Goal: Task Accomplishment & Management: Manage account settings

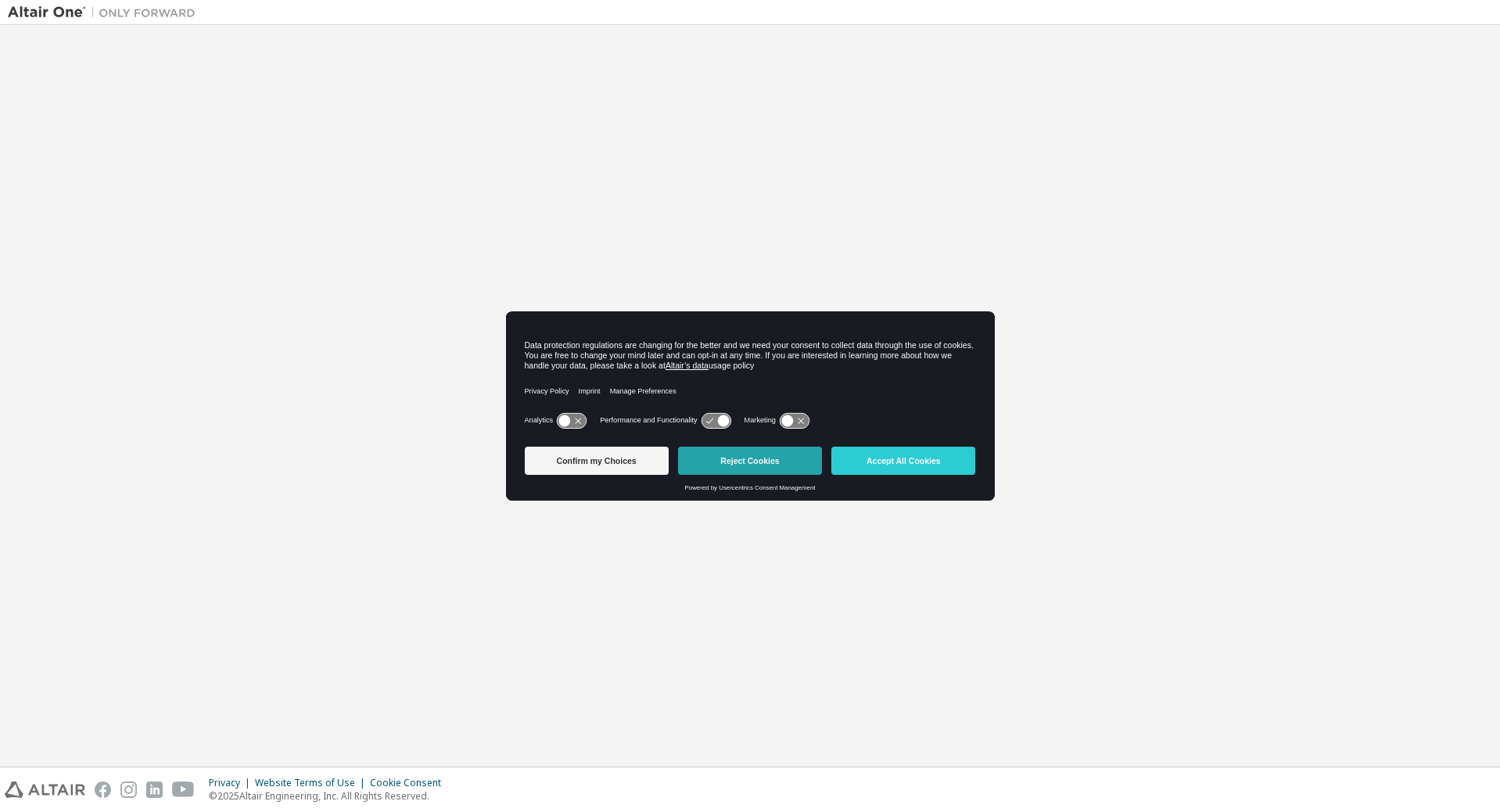
click at [796, 458] on button "Reject Cookies" at bounding box center [750, 460] width 144 height 28
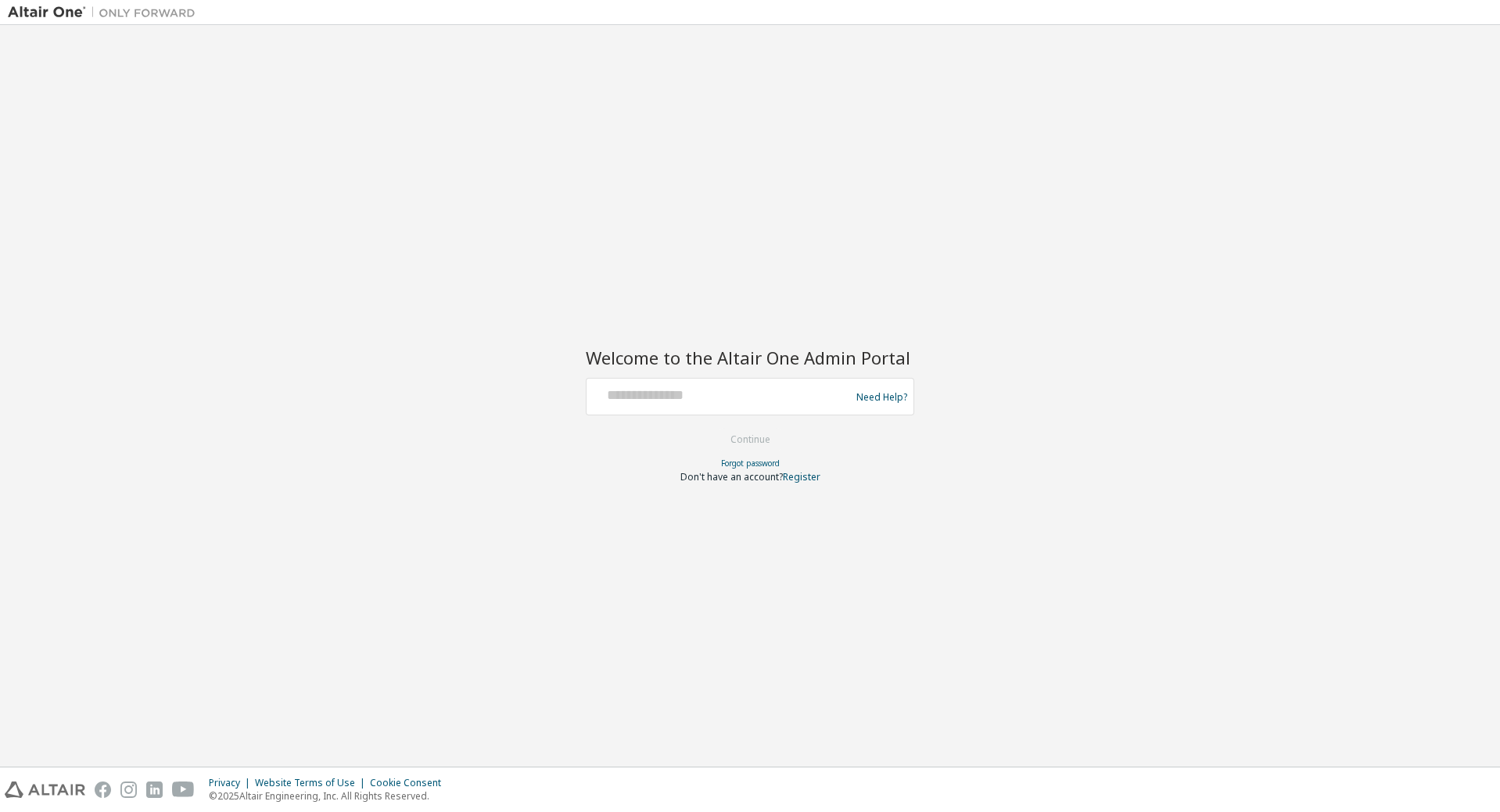
click at [670, 405] on div at bounding box center [720, 396] width 256 height 30
click at [656, 388] on input "text" at bounding box center [720, 393] width 256 height 23
paste input "**********"
type input "**********"
click at [752, 434] on button "Continue" at bounding box center [750, 439] width 73 height 23
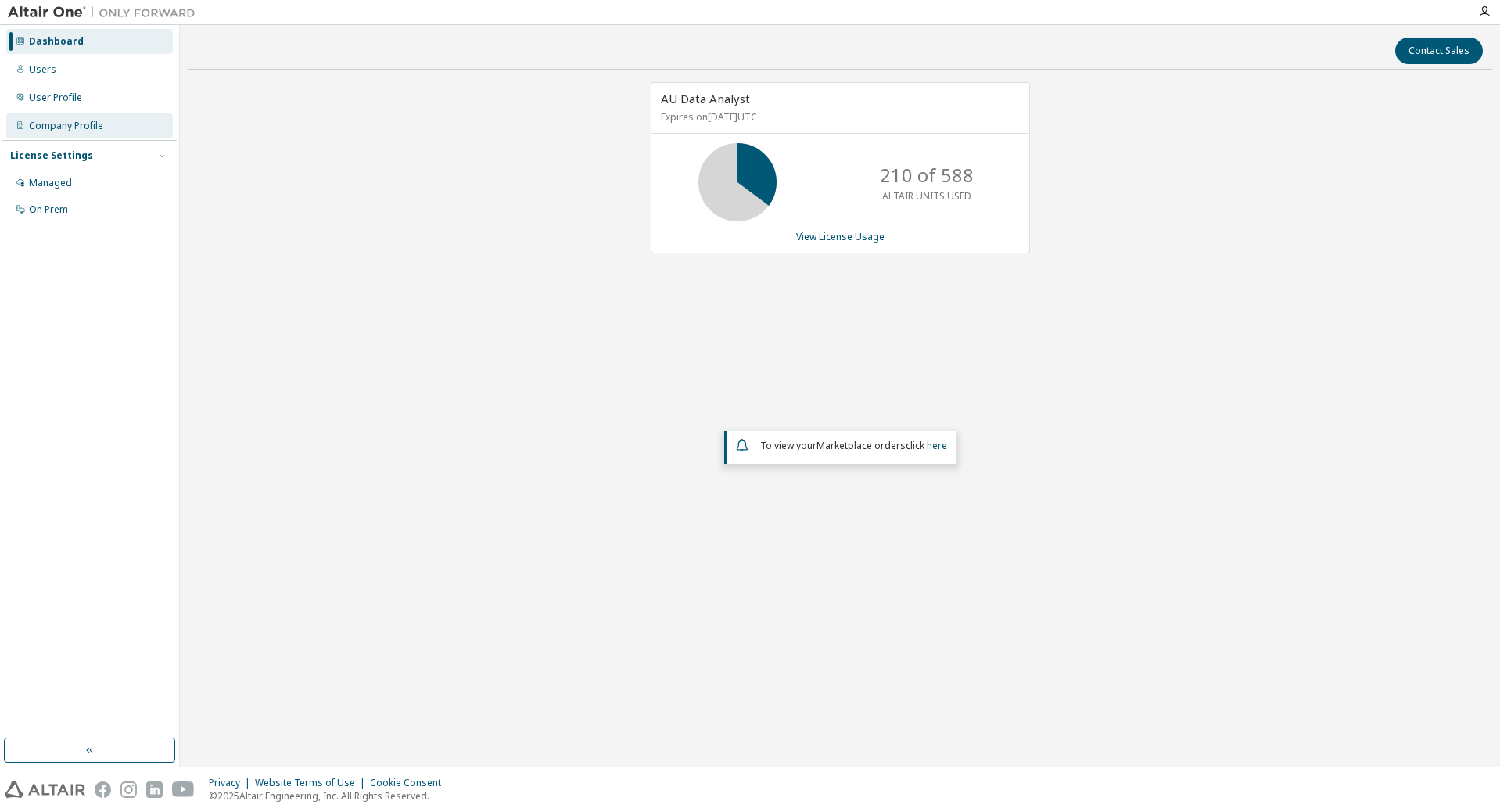
click at [60, 129] on div "Company Profile" at bounding box center [66, 126] width 74 height 13
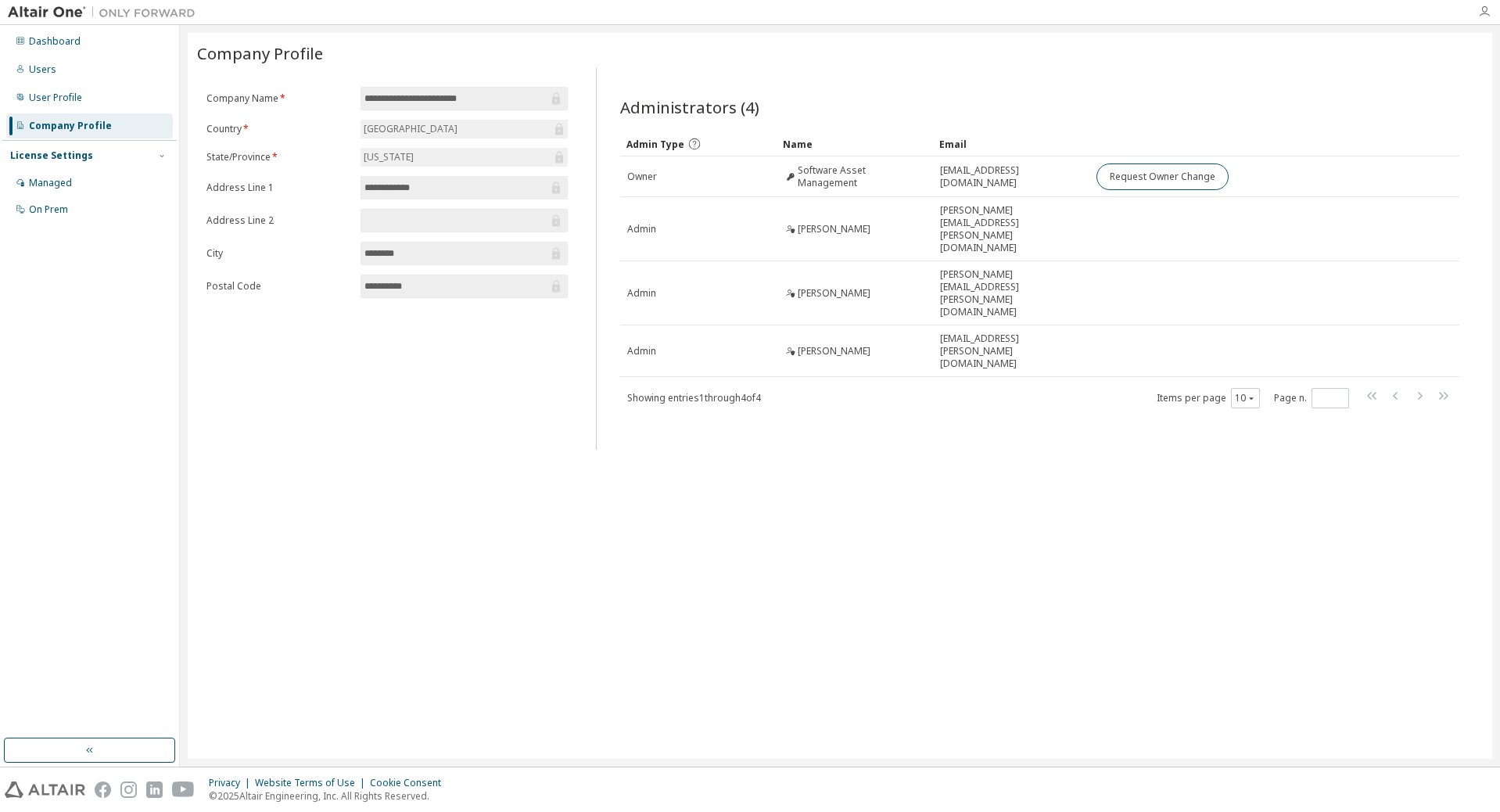
click at [1481, 16] on icon "button" at bounding box center [1485, 12] width 13 height 13
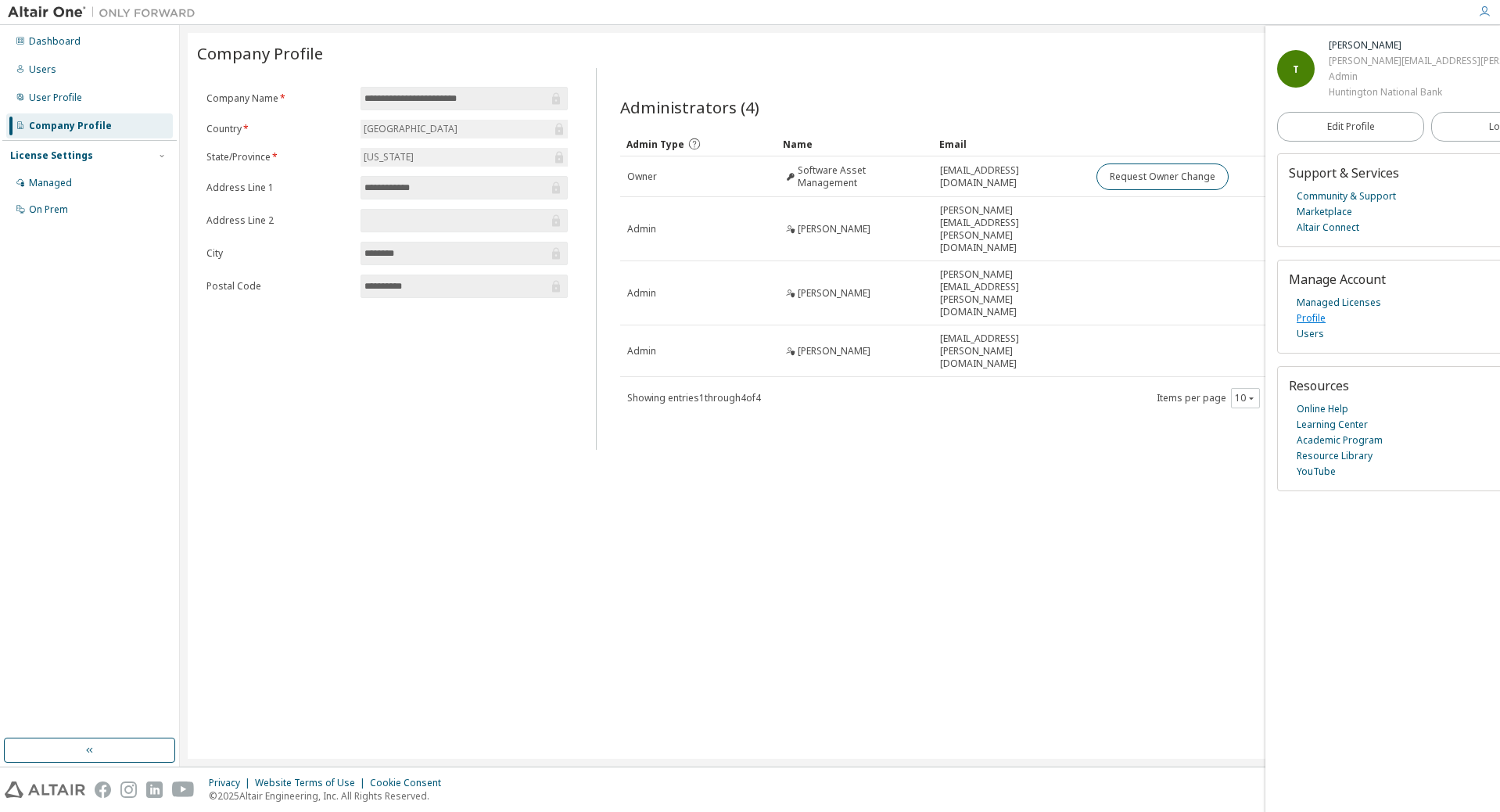
click at [1306, 319] on link "Profile" at bounding box center [1311, 318] width 29 height 15
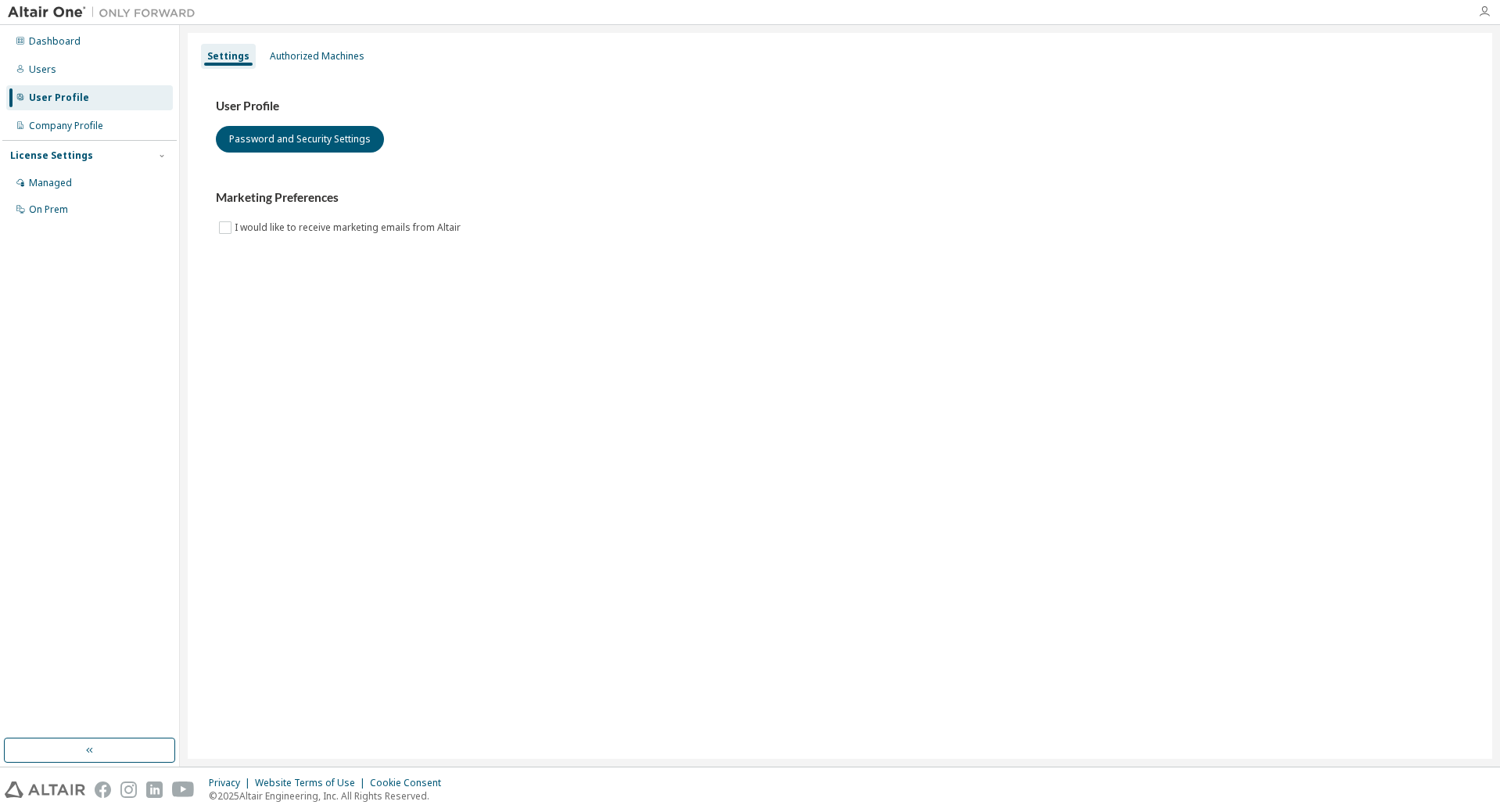
click at [1480, 17] on icon "button" at bounding box center [1485, 12] width 13 height 13
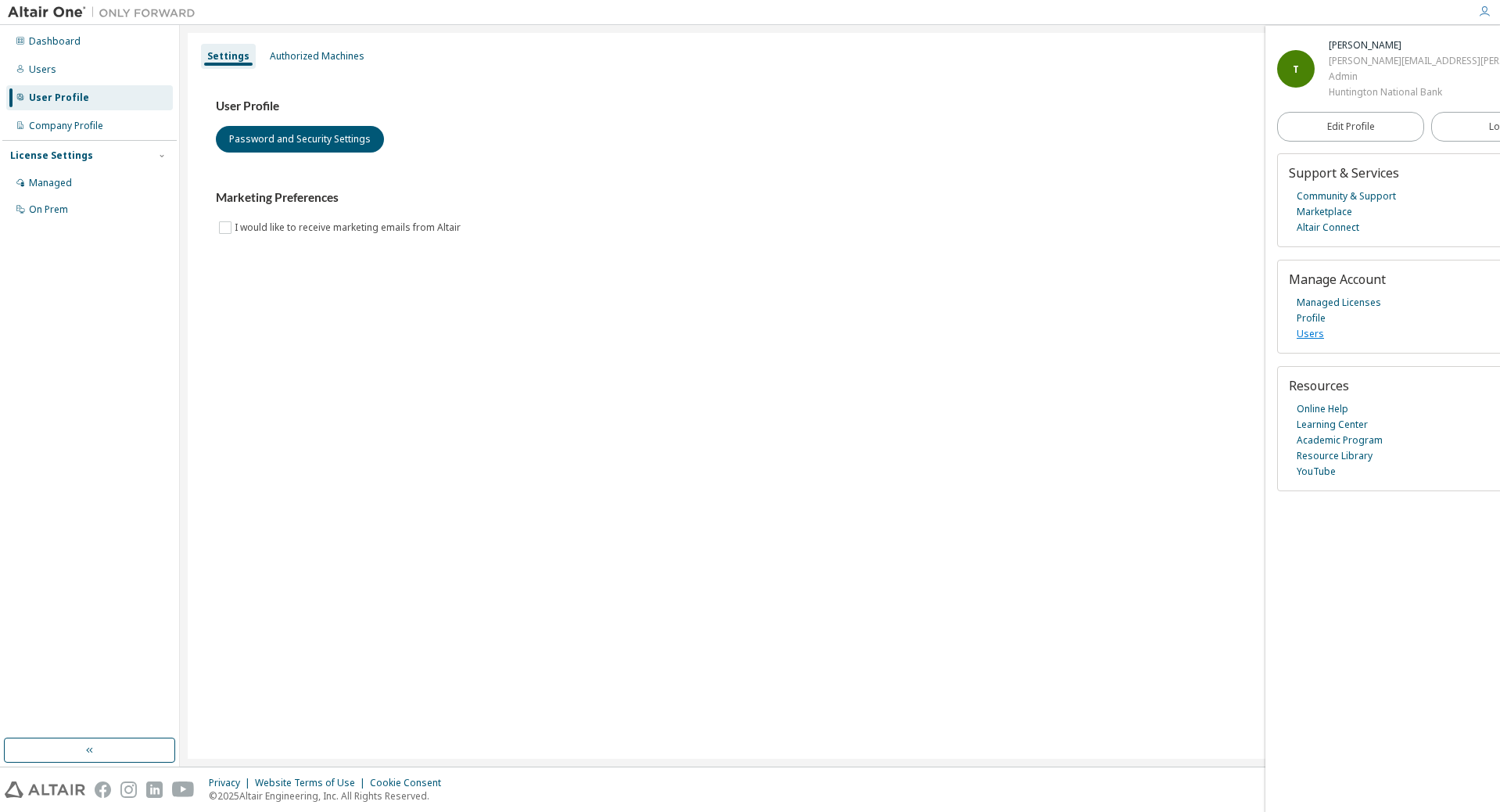
click at [1318, 339] on link "Users" at bounding box center [1310, 333] width 27 height 15
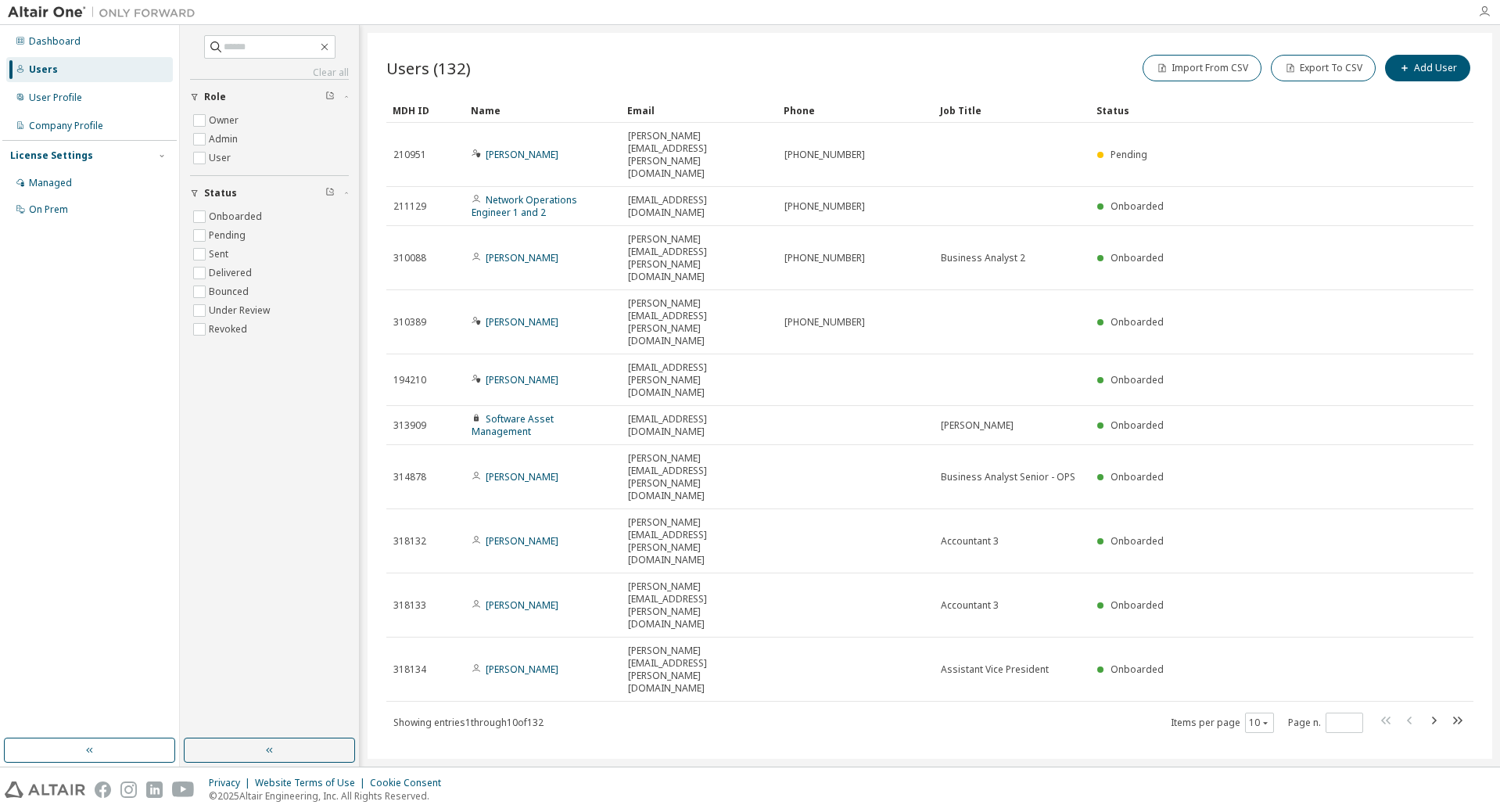
click at [1482, 13] on icon "button" at bounding box center [1485, 12] width 13 height 13
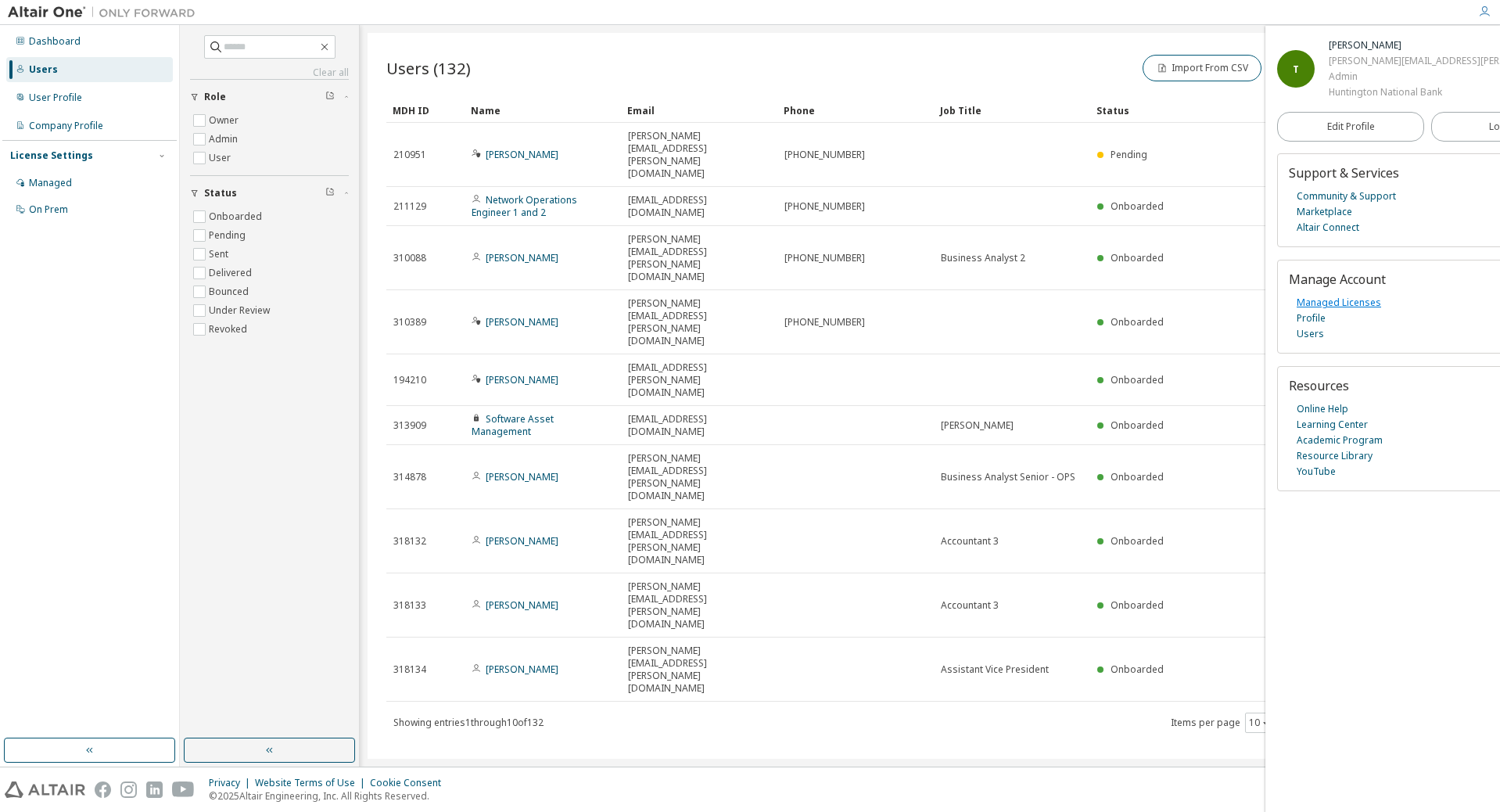
click at [1319, 304] on link "Managed Licenses" at bounding box center [1339, 302] width 85 height 15
